Goal: Task Accomplishment & Management: Manage account settings

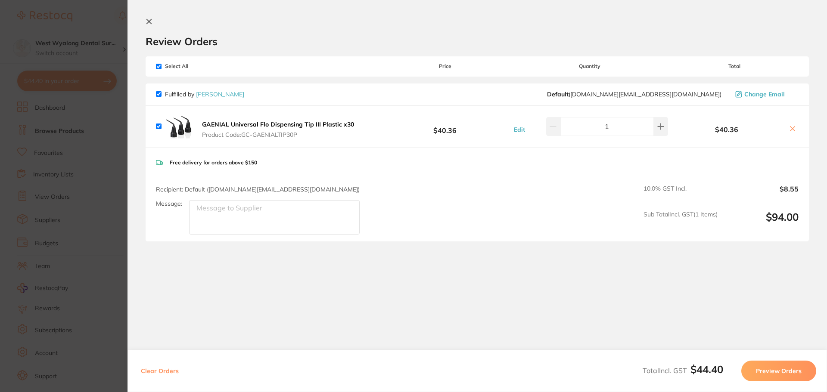
click at [154, 22] on button at bounding box center [151, 22] width 10 height 8
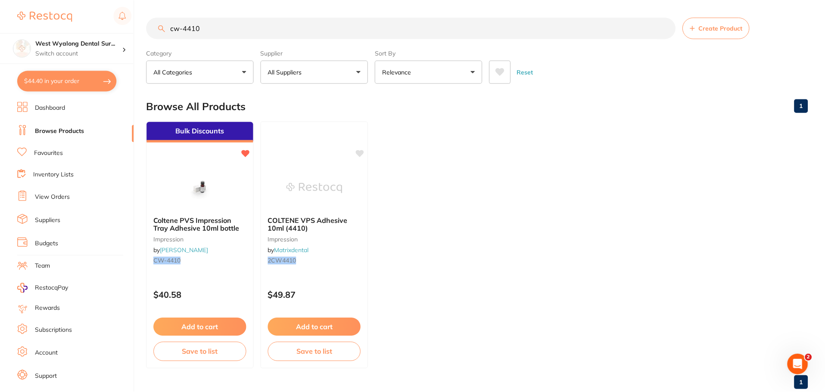
scroll to position [0, 0]
click at [57, 107] on link "Dashboard" at bounding box center [50, 108] width 30 height 9
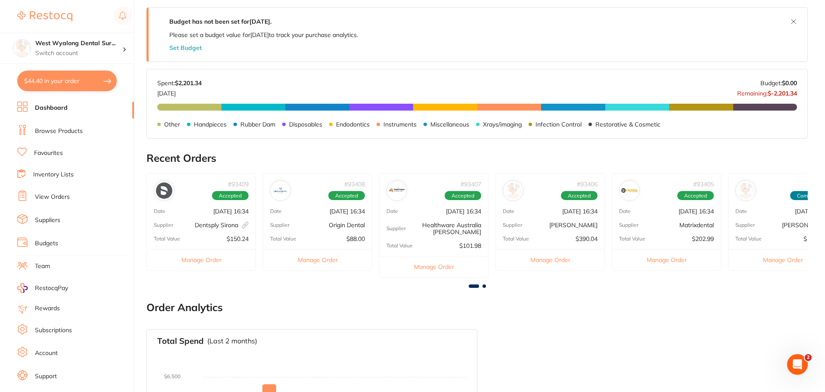
scroll to position [172, 0]
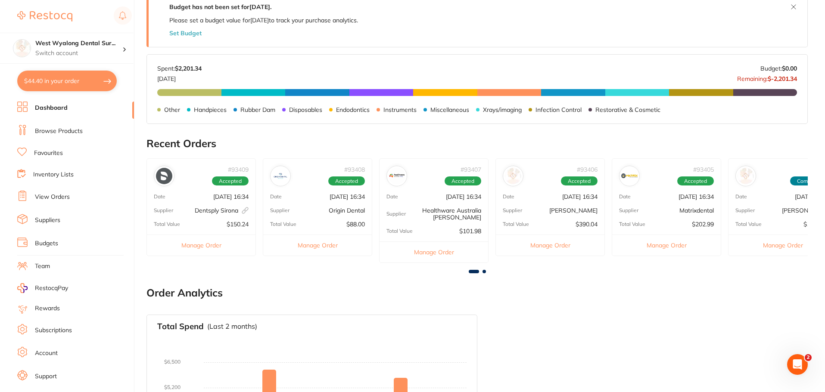
click at [167, 215] on div "# 93409 Accepted Date [DATE] 16:34 Supplier Dentsply Sirona This order has been…" at bounding box center [200, 208] width 109 height 98
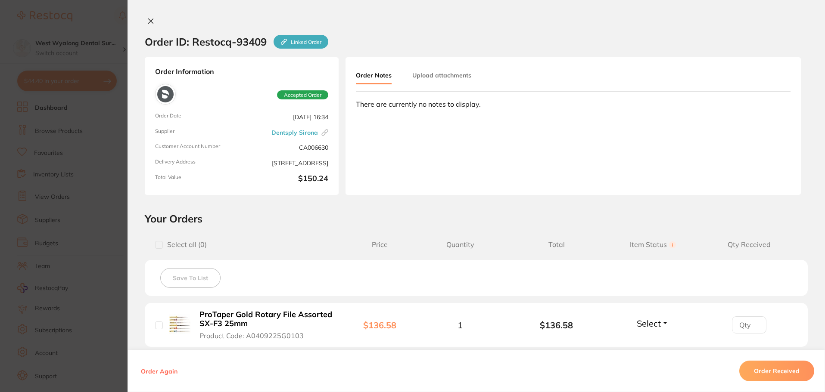
scroll to position [0, 0]
click at [157, 325] on input "checkbox" at bounding box center [159, 326] width 8 height 8
checkbox input "true"
click at [774, 368] on button "Order Received" at bounding box center [776, 371] width 75 height 21
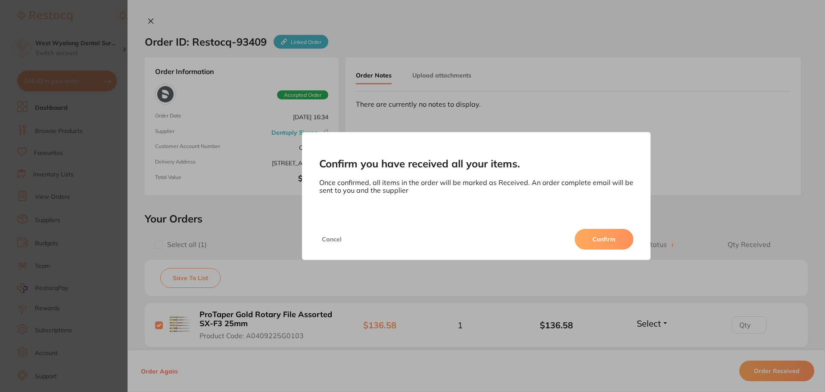
click at [600, 242] on button "Confirm" at bounding box center [604, 239] width 59 height 21
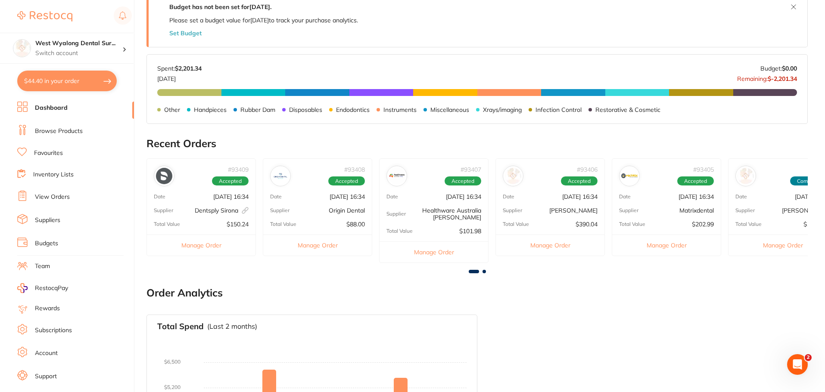
drag, startPoint x: 53, startPoint y: 131, endPoint x: 77, endPoint y: 139, distance: 24.7
click at [53, 131] on link "Browse Products" at bounding box center [59, 131] width 48 height 9
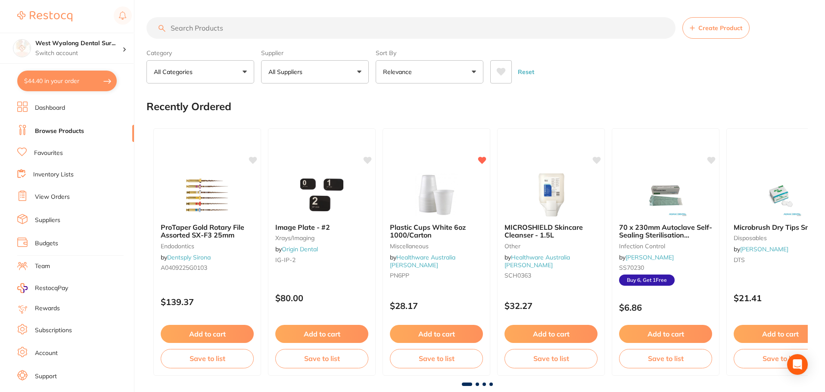
drag, startPoint x: 73, startPoint y: 196, endPoint x: 75, endPoint y: 163, distance: 32.8
click at [47, 152] on link "Favourites" at bounding box center [48, 153] width 29 height 9
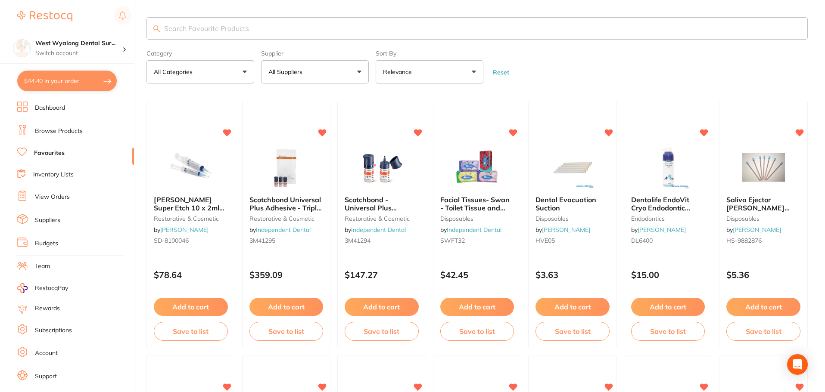
click at [53, 107] on link "Dashboard" at bounding box center [50, 108] width 30 height 9
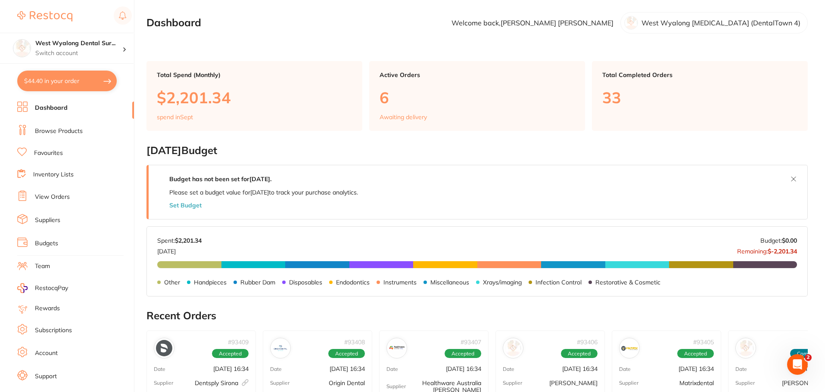
click at [61, 130] on link "Browse Products" at bounding box center [59, 131] width 48 height 9
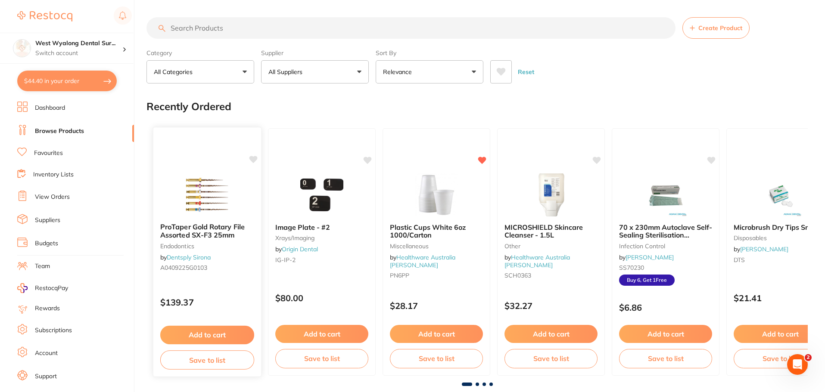
click at [254, 158] on icon at bounding box center [253, 159] width 8 height 7
click at [55, 156] on link "Favourites" at bounding box center [48, 153] width 29 height 9
